Goal: Use online tool/utility: Use online tool/utility

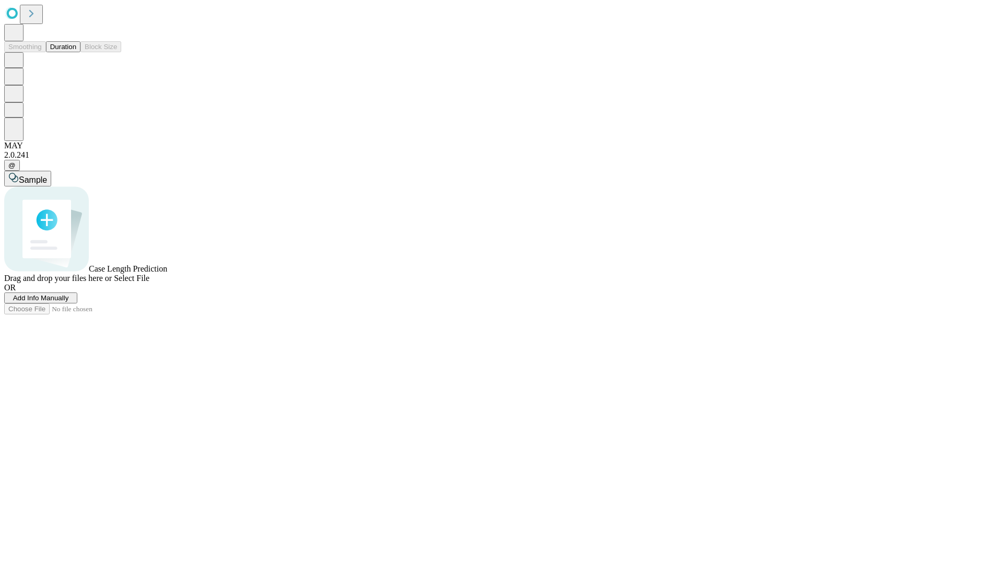
click at [76, 52] on button "Duration" at bounding box center [63, 46] width 34 height 11
click at [47, 176] on span "Sample" at bounding box center [33, 180] width 28 height 9
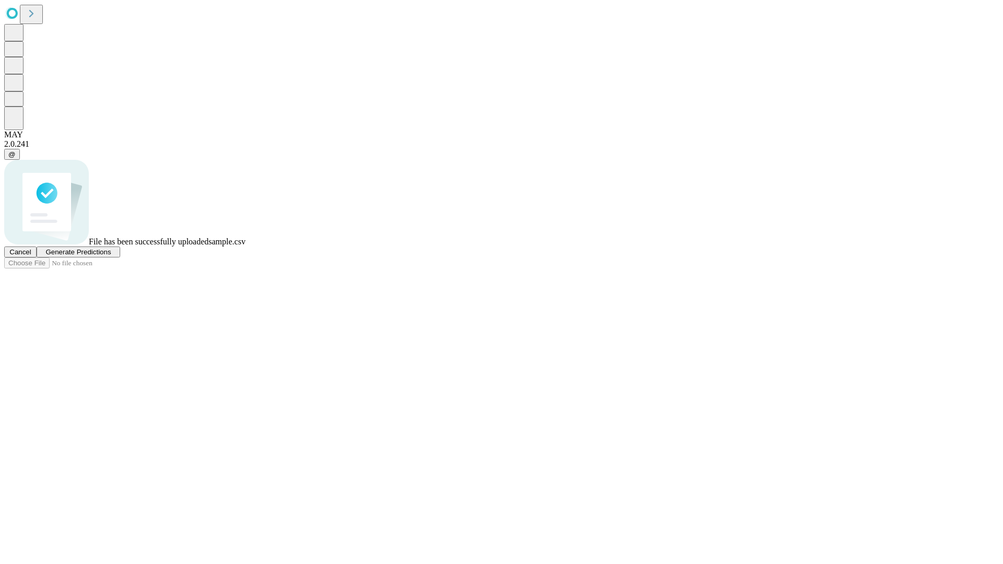
click at [111, 256] on span "Generate Predictions" at bounding box center [77, 252] width 65 height 8
